Goal: Task Accomplishment & Management: Complete application form

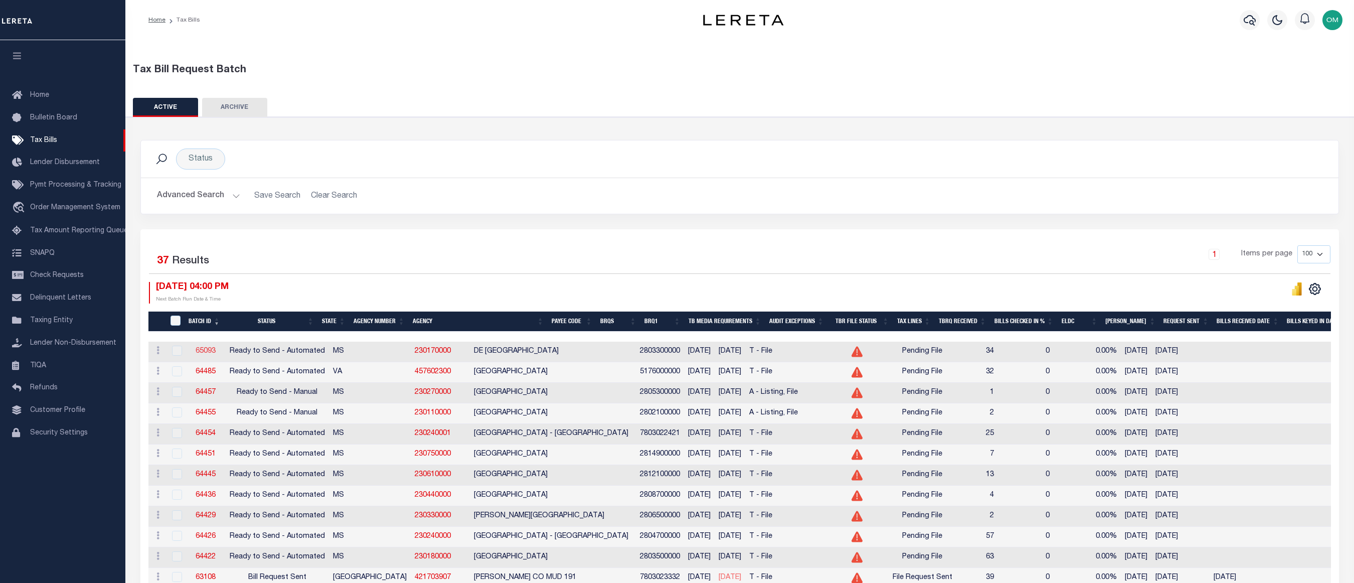
click at [210, 353] on link "65093" at bounding box center [206, 351] width 20 height 7
select select "RTA"
type input "No"
type input "Yes"
select select "27"
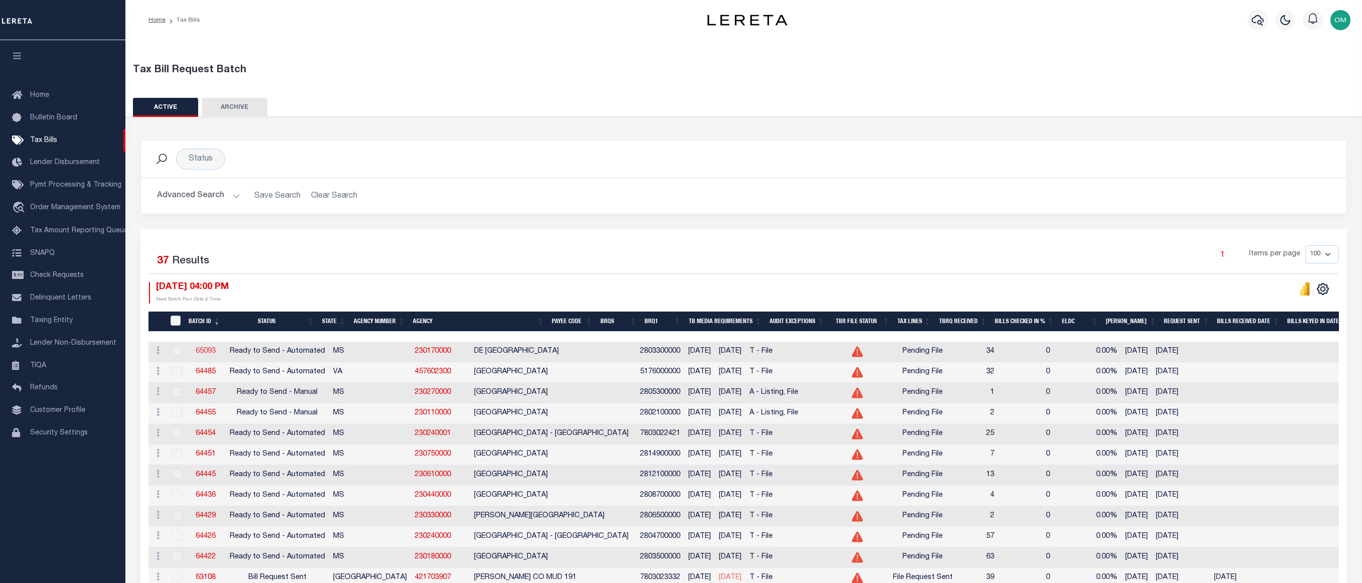
select select "22"
select select "1"
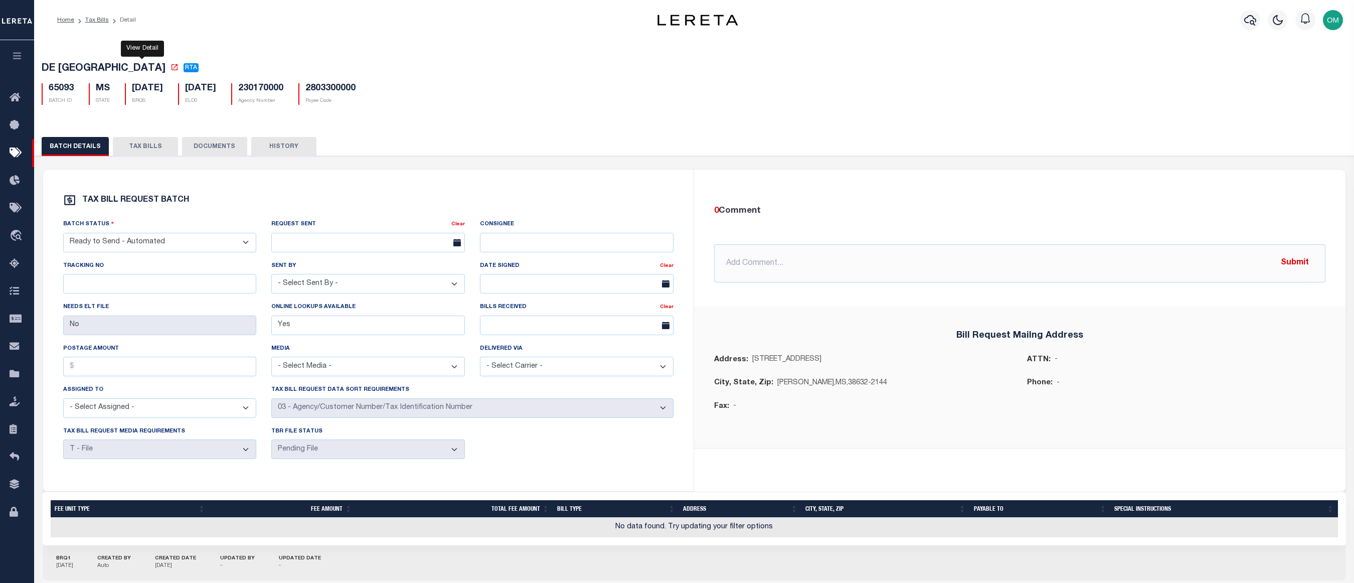
click at [171, 67] on icon at bounding box center [175, 67] width 8 height 8
click at [185, 67] on span "RTA" at bounding box center [191, 68] width 12 height 6
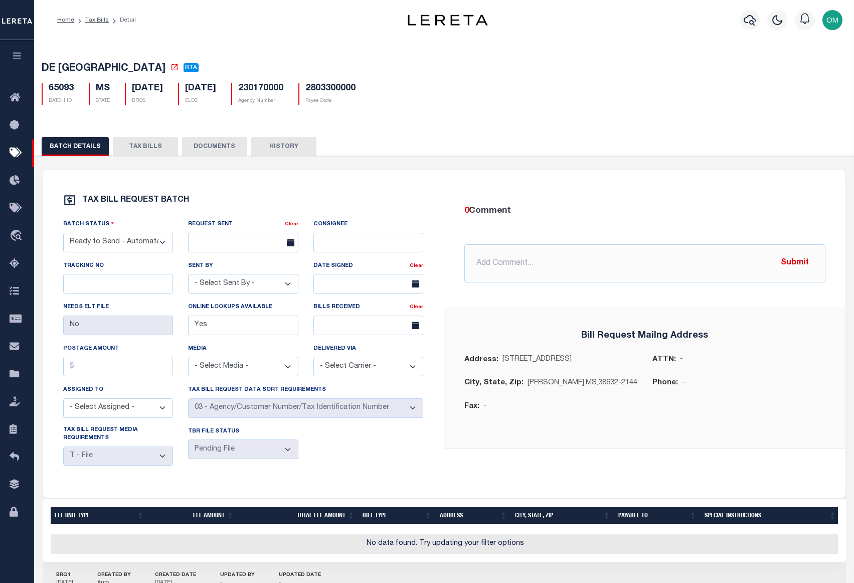
click at [503, 91] on div "65093 BATCH ID MS STATE [DATE] BRQS [DATE] ELD0" at bounding box center [444, 90] width 821 height 30
click at [402, 167] on div "TAX BILL REQUEST BATCH Batch Status - Select Status - Ready to Send - Manual Bi…" at bounding box center [445, 389] width 830 height 466
click at [171, 67] on icon at bounding box center [175, 67] width 8 height 8
